Goal: Task Accomplishment & Management: Manage account settings

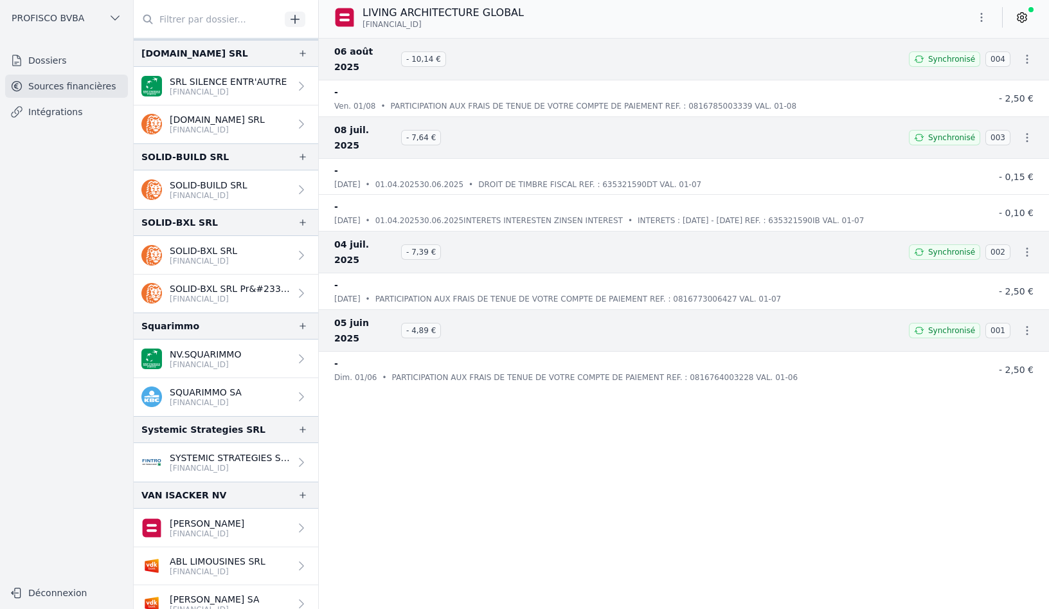
scroll to position [2057, 0]
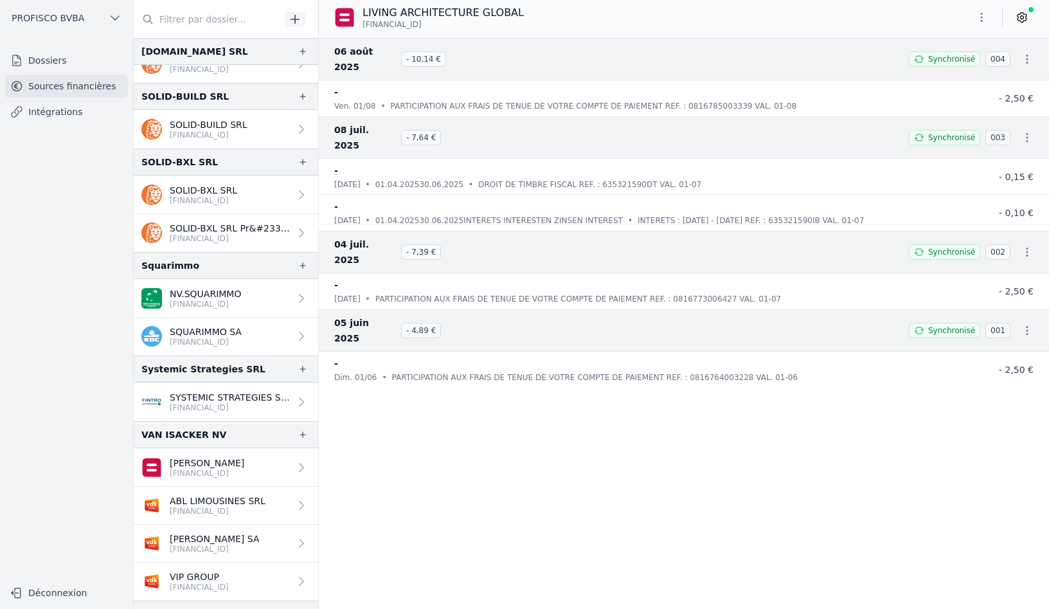
click at [226, 336] on p "SQUARIMMO SA" at bounding box center [206, 331] width 72 height 13
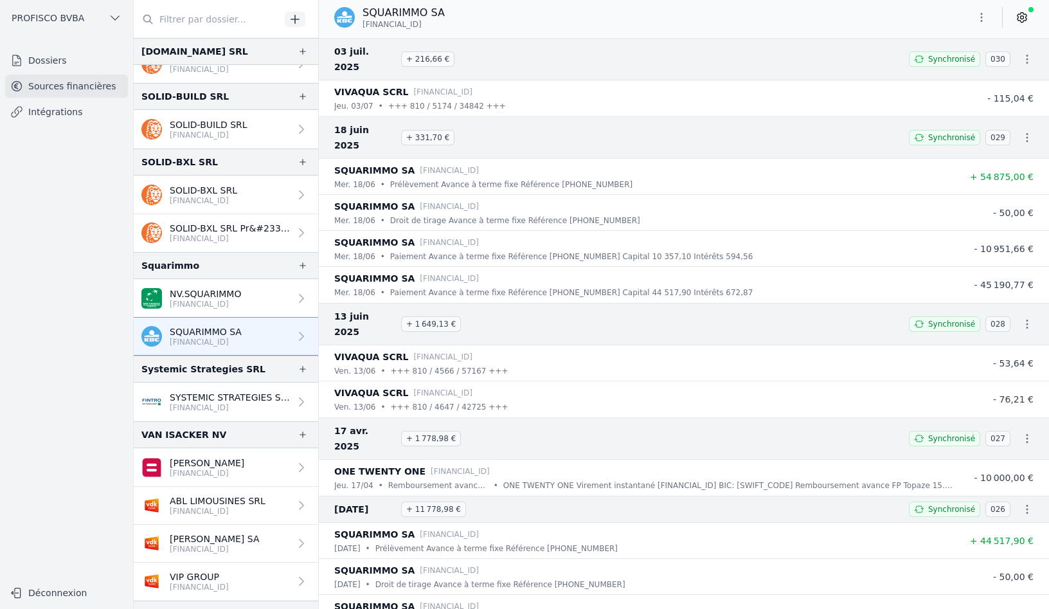
click at [1023, 503] on icon "button" at bounding box center [1027, 509] width 13 height 13
click at [1023, 450] on div at bounding box center [524, 304] width 1049 height 609
click at [1024, 10] on link at bounding box center [1021, 17] width 23 height 21
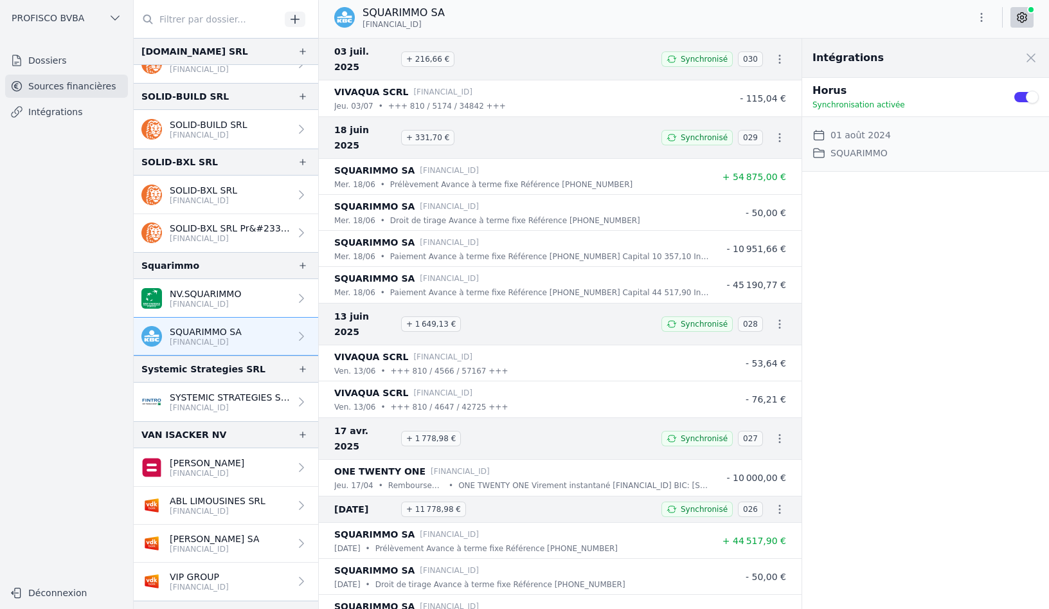
click at [1023, 18] on icon at bounding box center [1022, 17] width 3 height 3
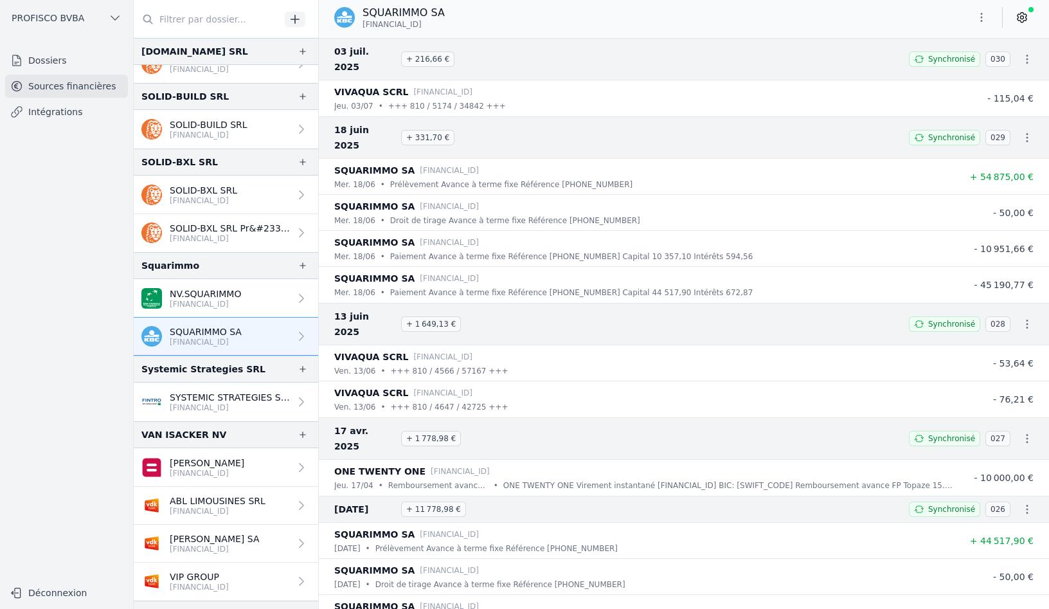
click at [988, 19] on button "button" at bounding box center [982, 17] width 26 height 21
click at [967, 65] on button "Exporter" at bounding box center [950, 69] width 93 height 24
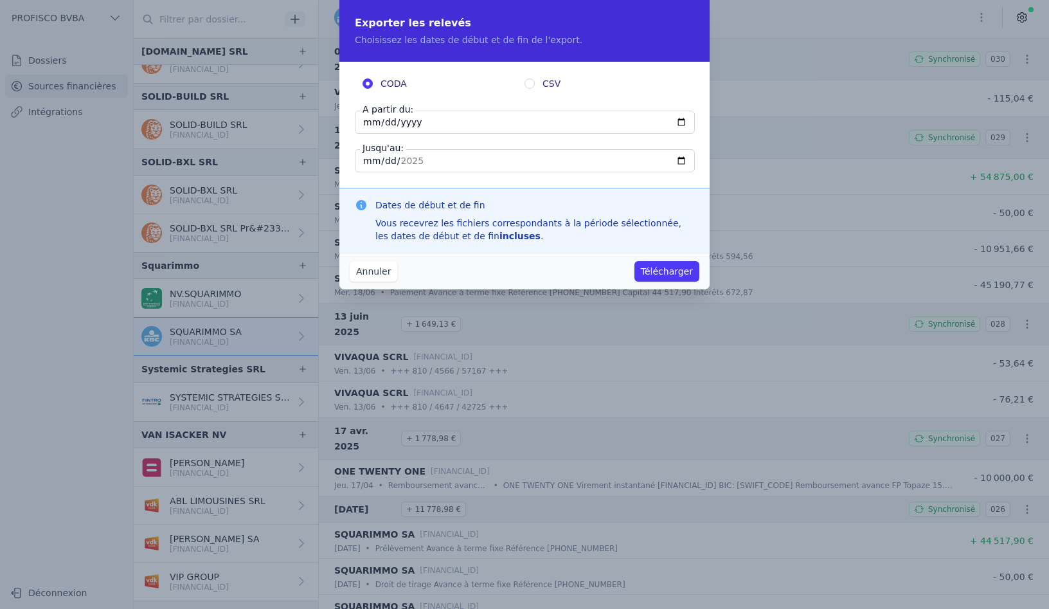
drag, startPoint x: 433, startPoint y: 125, endPoint x: 274, endPoint y: 123, distance: 159.4
click at [274, 123] on div "Exporter les relevés Choisissez les dates de début et de fin de l'export. CODA …" at bounding box center [524, 304] width 1049 height 609
type input "[DATE]"
type input "0024-08-19"
type input "[DATE]"
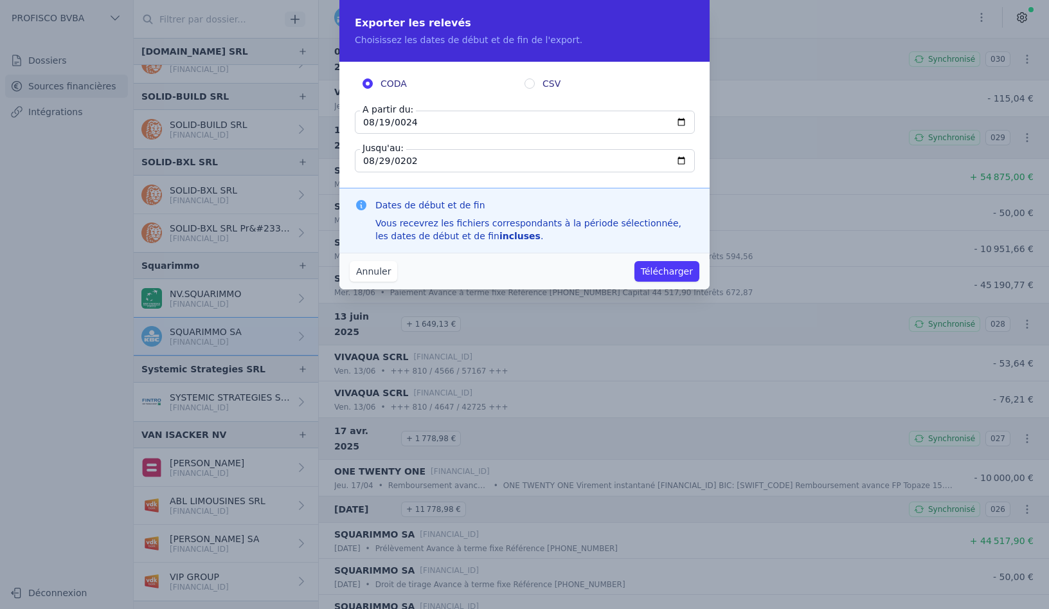
type input "[DATE]"
click at [671, 275] on button "Télécharger" at bounding box center [666, 271] width 65 height 21
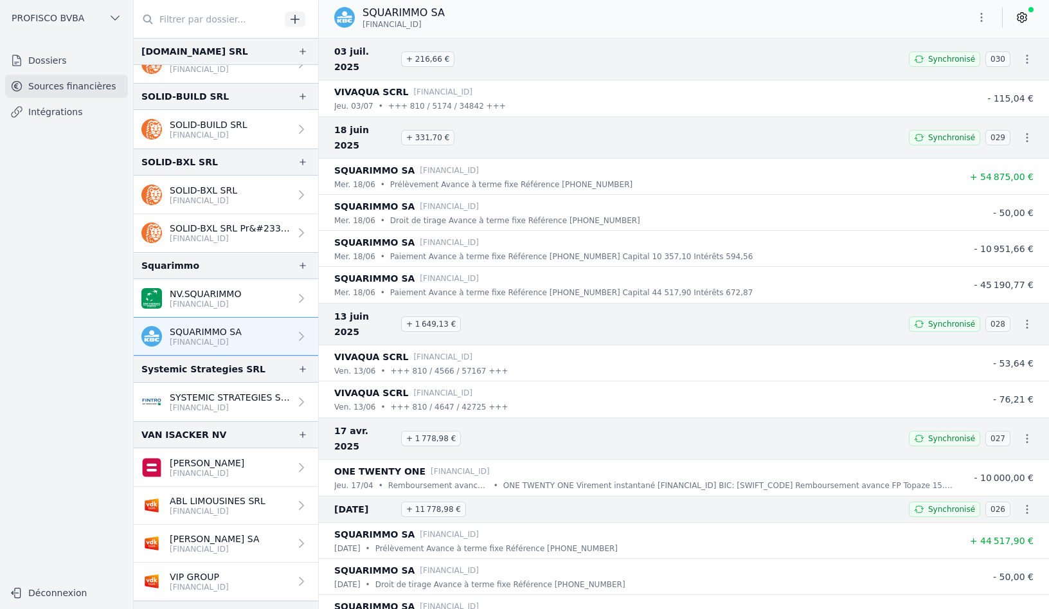
click at [1021, 23] on icon at bounding box center [1022, 17] width 13 height 13
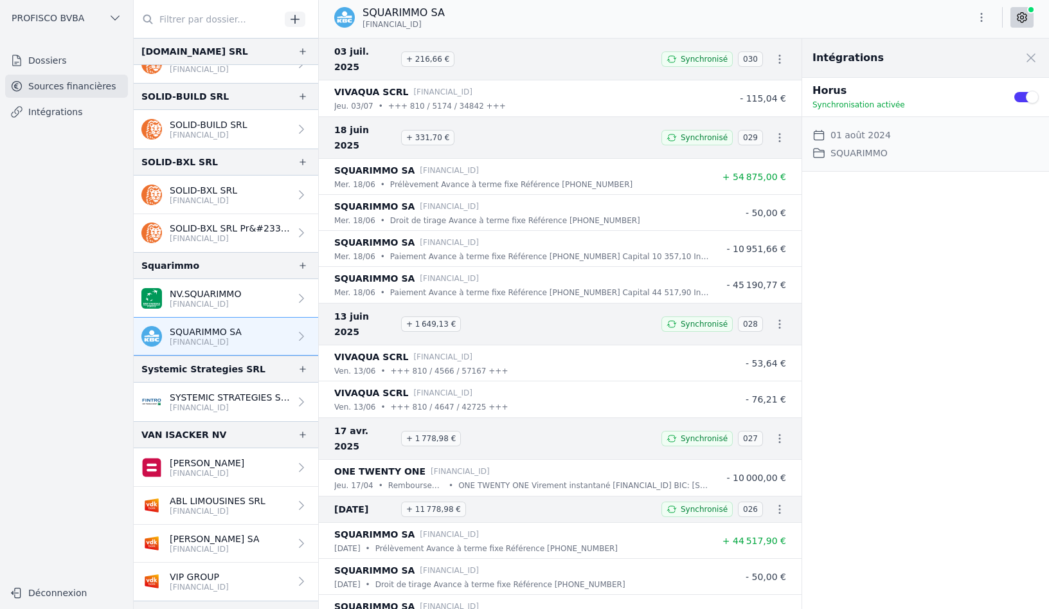
click at [960, 219] on div "Intégrations Close panel Horus Synchronisation activée Use setting Date de débu…" at bounding box center [925, 324] width 247 height 570
click at [1028, 93] on button "Use setting" at bounding box center [1026, 97] width 26 height 13
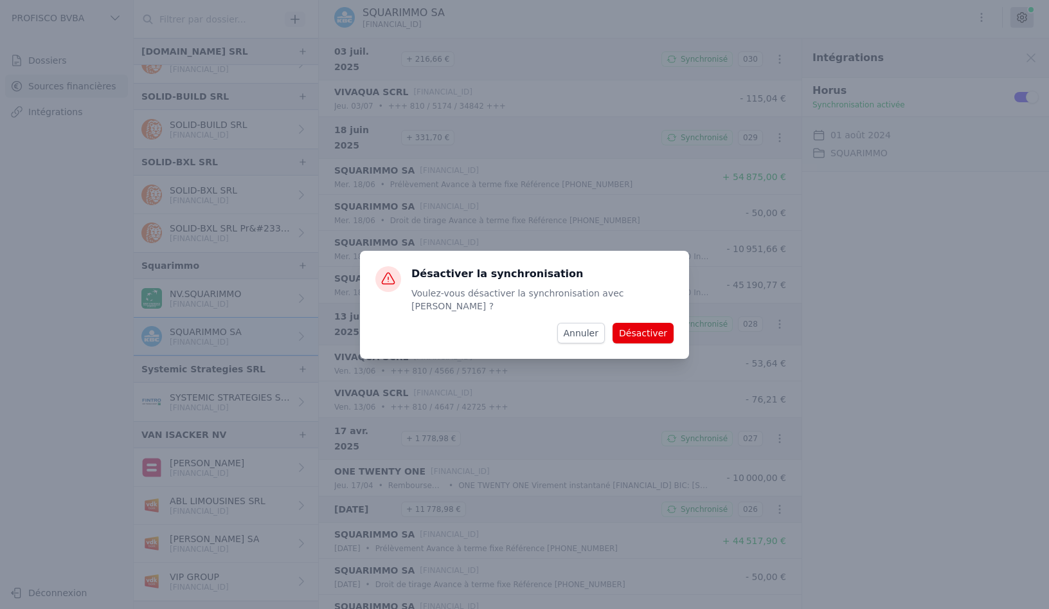
click at [663, 327] on button "Désactiver" at bounding box center [643, 333] width 61 height 21
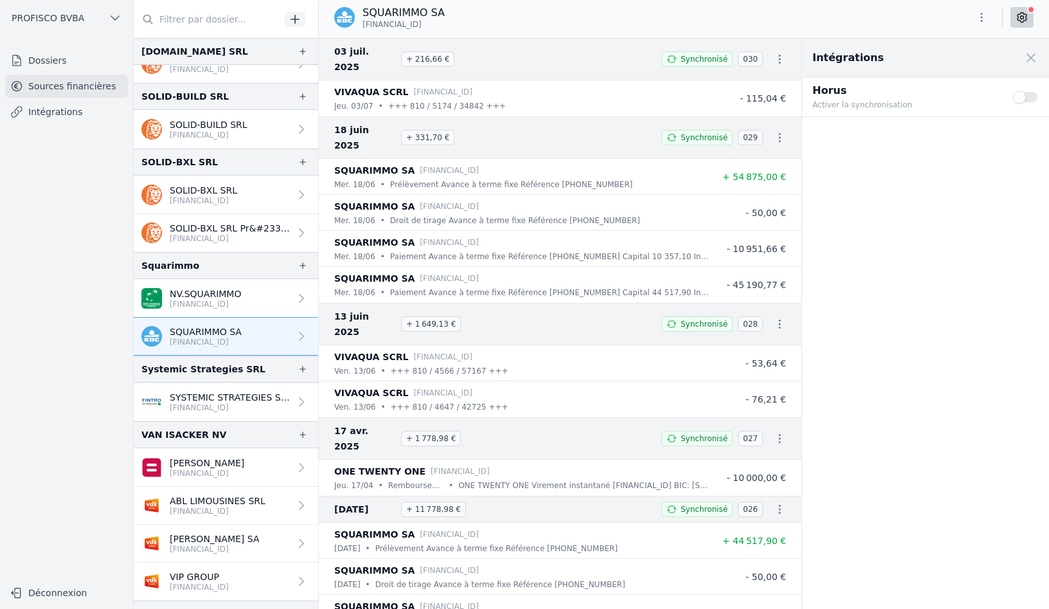
click at [1028, 96] on button "Use setting" at bounding box center [1026, 97] width 26 height 13
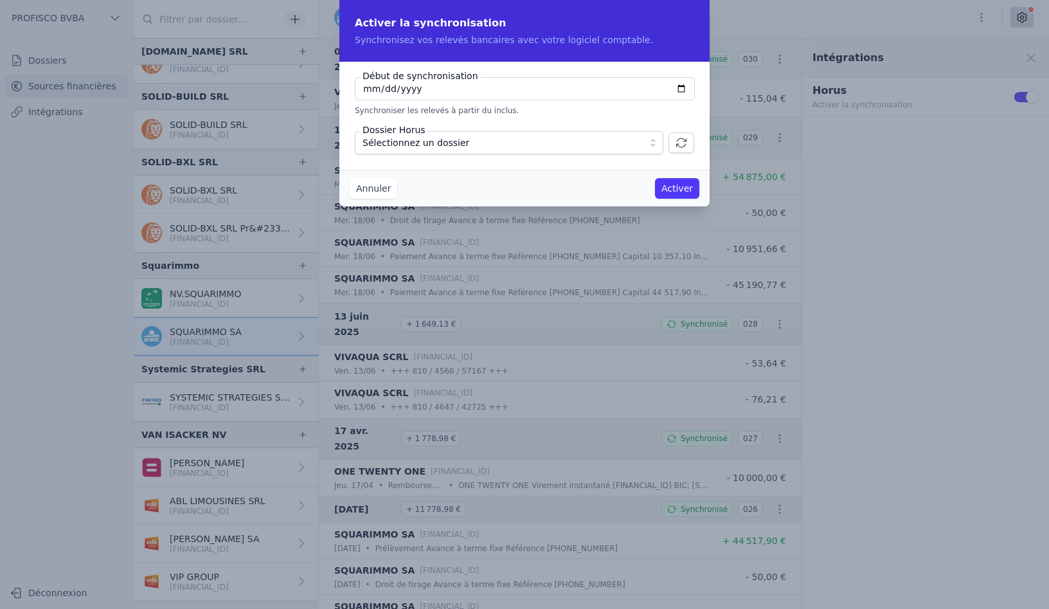
type input "[DATE]"
type input "0024-01-01"
type input "[DATE]"
click at [690, 189] on button "Activer" at bounding box center [677, 188] width 44 height 21
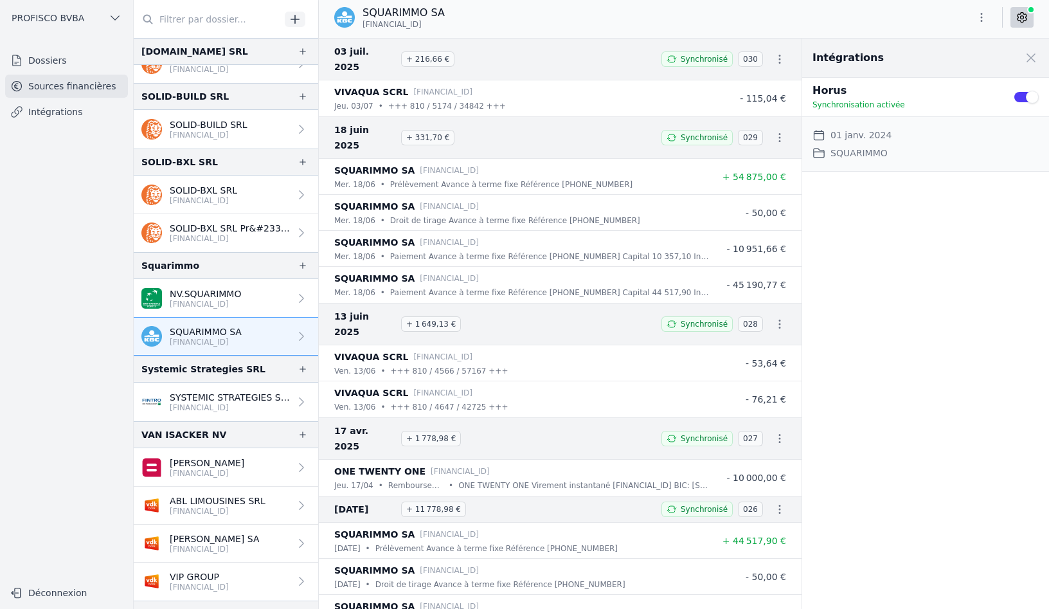
click at [775, 131] on icon "button" at bounding box center [779, 137] width 13 height 13
click at [757, 135] on link "Télécharger les CODA" at bounding box center [737, 137] width 118 height 23
click at [947, 274] on div "Intégrations Close panel Horus Synchronisation activée Use setting Date de débu…" at bounding box center [925, 324] width 247 height 570
click at [1028, 17] on link at bounding box center [1021, 17] width 23 height 21
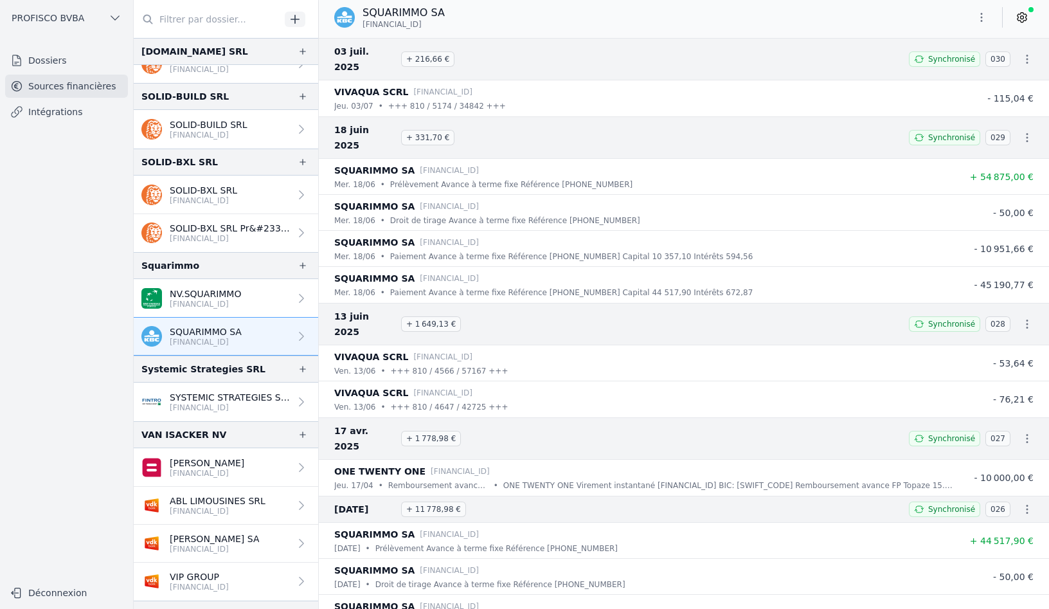
click at [1027, 18] on icon at bounding box center [1022, 17] width 13 height 13
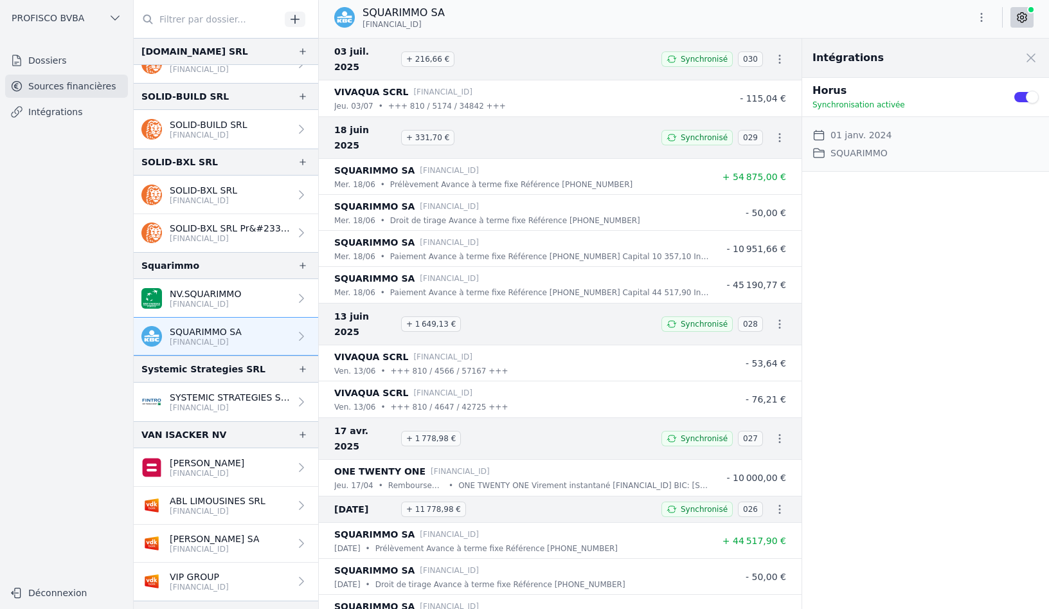
click at [987, 19] on icon "button" at bounding box center [981, 17] width 13 height 13
click at [1007, 277] on div at bounding box center [524, 304] width 1049 height 609
click at [861, 155] on dd "SQUARIMMO" at bounding box center [859, 152] width 57 height 15
click at [1036, 60] on span at bounding box center [1031, 58] width 28 height 28
